Goal: Navigation & Orientation: Go to known website

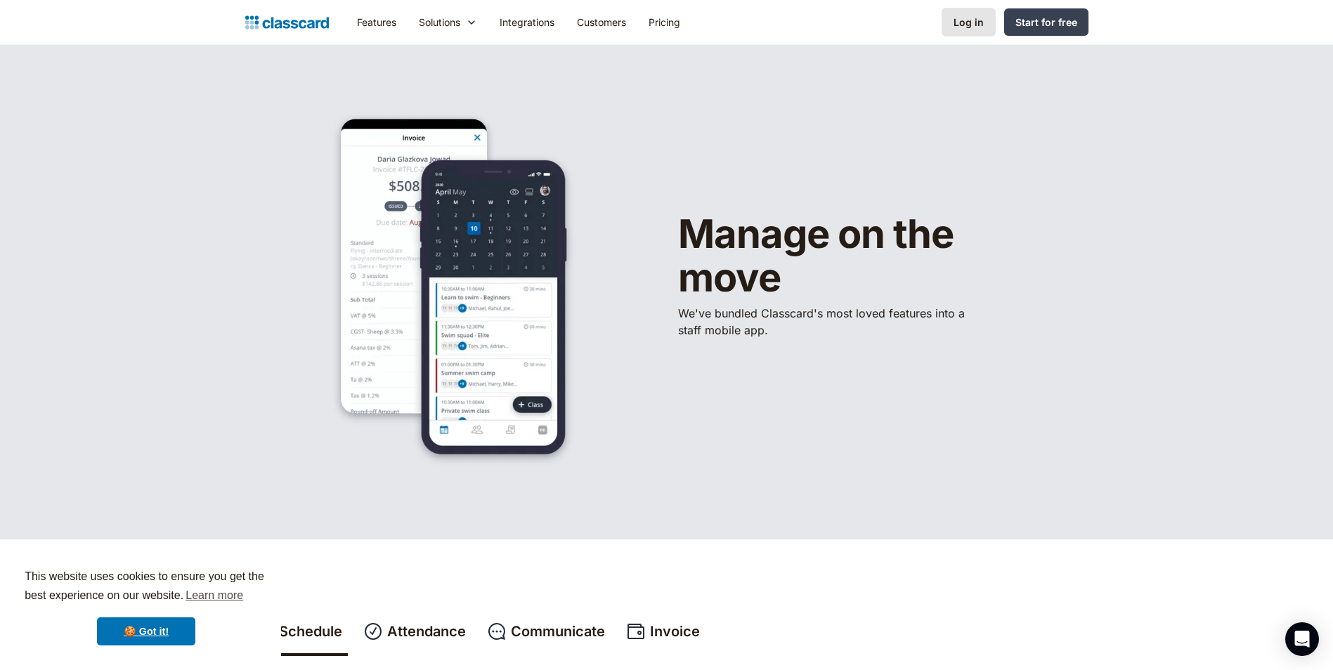
click at [973, 27] on div "Log in" at bounding box center [969, 22] width 30 height 15
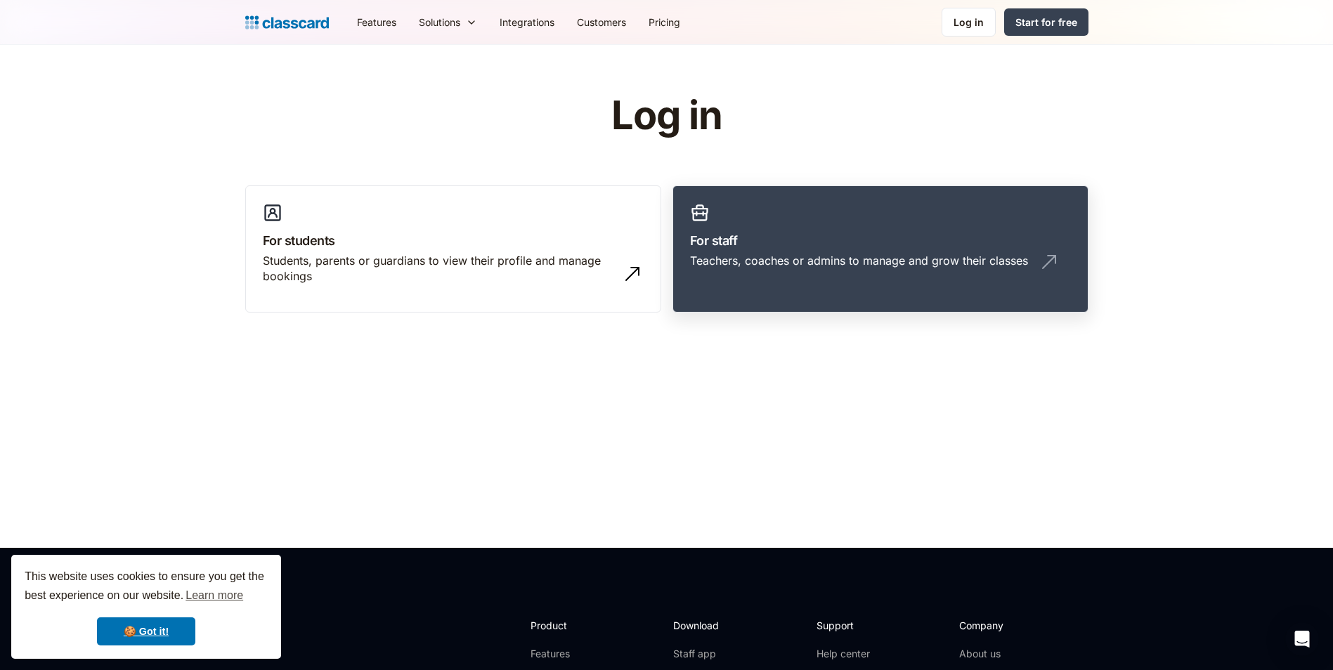
drag, startPoint x: 772, startPoint y: 253, endPoint x: 756, endPoint y: 253, distance: 16.2
click at [770, 253] on div "Teachers, coaches or admins to manage and grow their classes" at bounding box center [859, 260] width 338 height 15
